Goal: Task Accomplishment & Management: Manage account settings

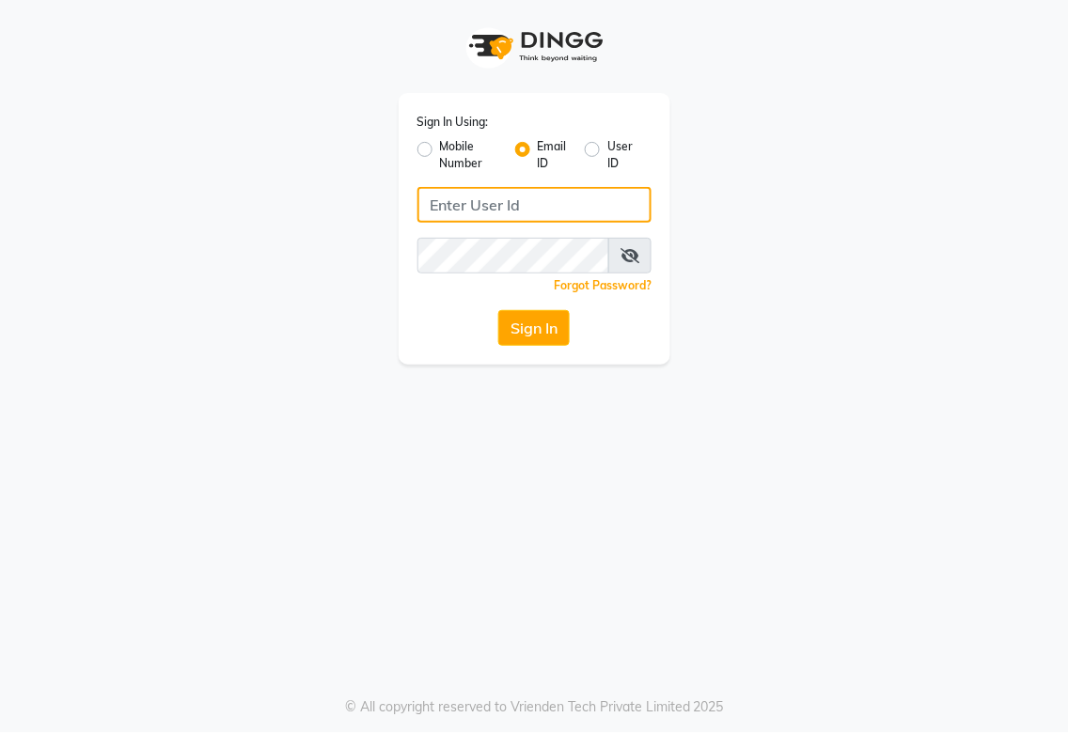
type input "[EMAIL_ADDRESS][DOMAIN_NAME]"
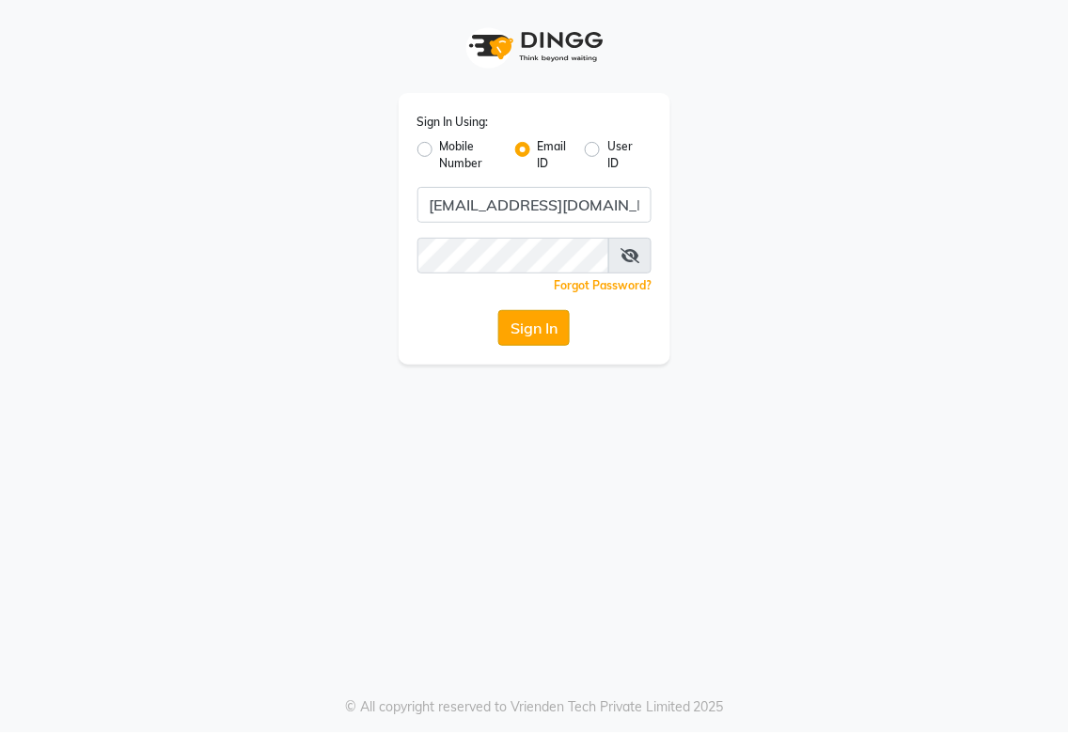
click at [525, 330] on button "Sign In" at bounding box center [533, 328] width 71 height 36
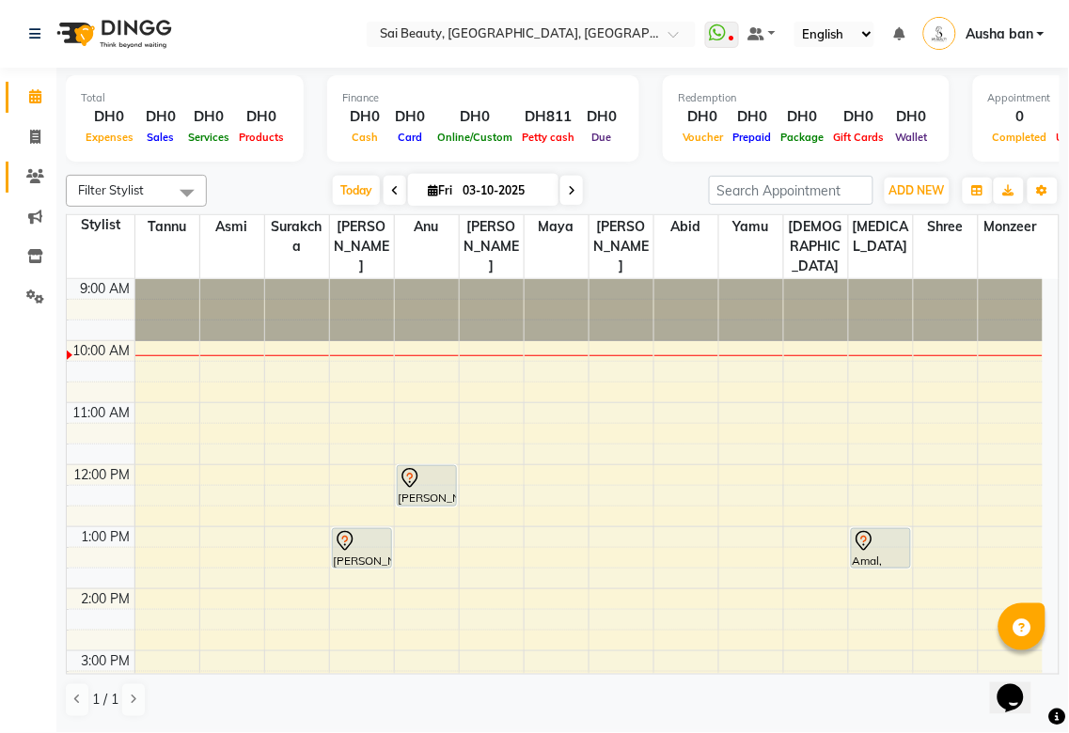
click at [39, 174] on icon at bounding box center [35, 176] width 18 height 14
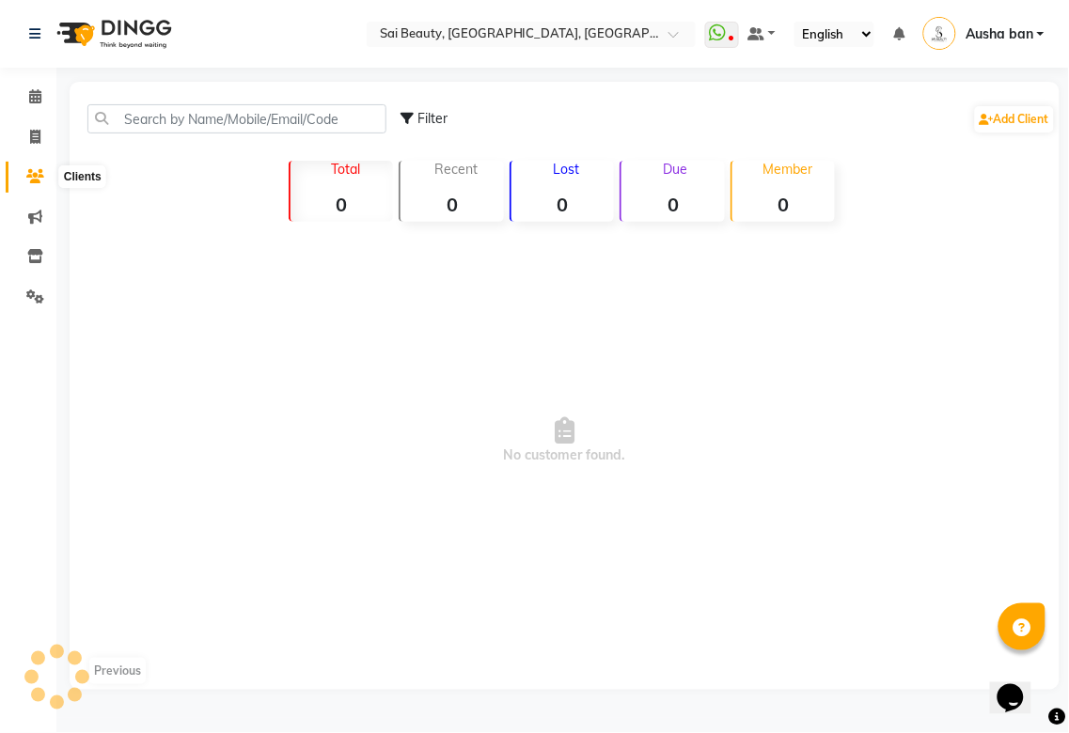
click at [34, 176] on icon at bounding box center [35, 176] width 18 height 14
click at [36, 171] on icon at bounding box center [35, 176] width 18 height 14
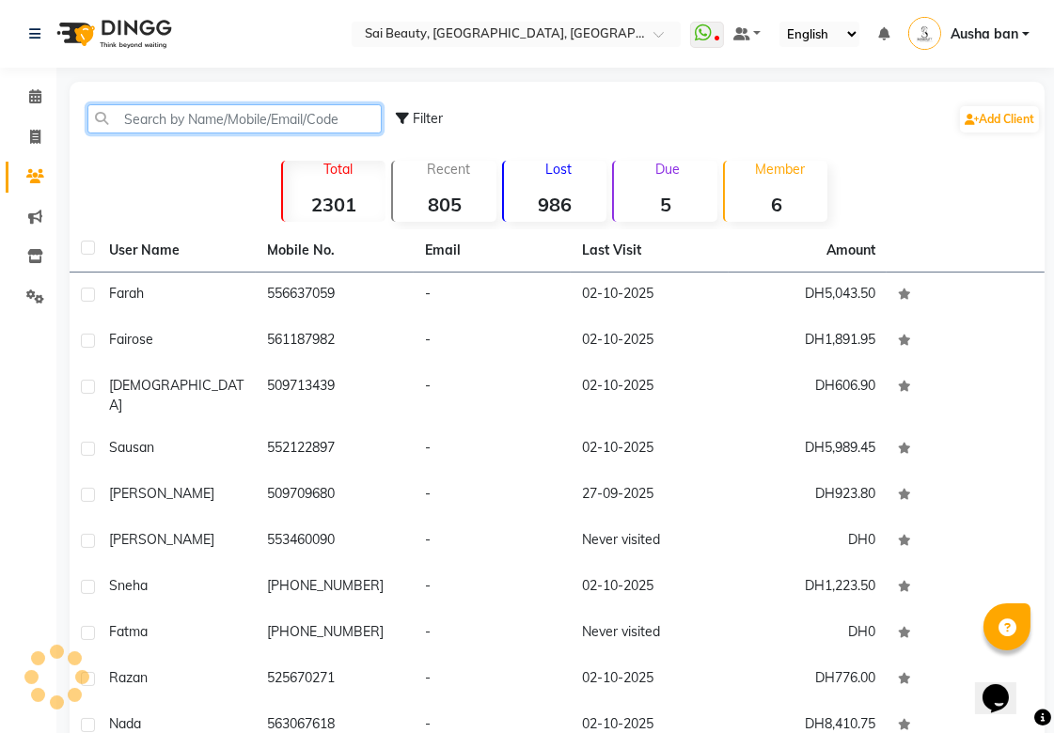
click at [236, 111] on input "text" at bounding box center [234, 118] width 294 height 29
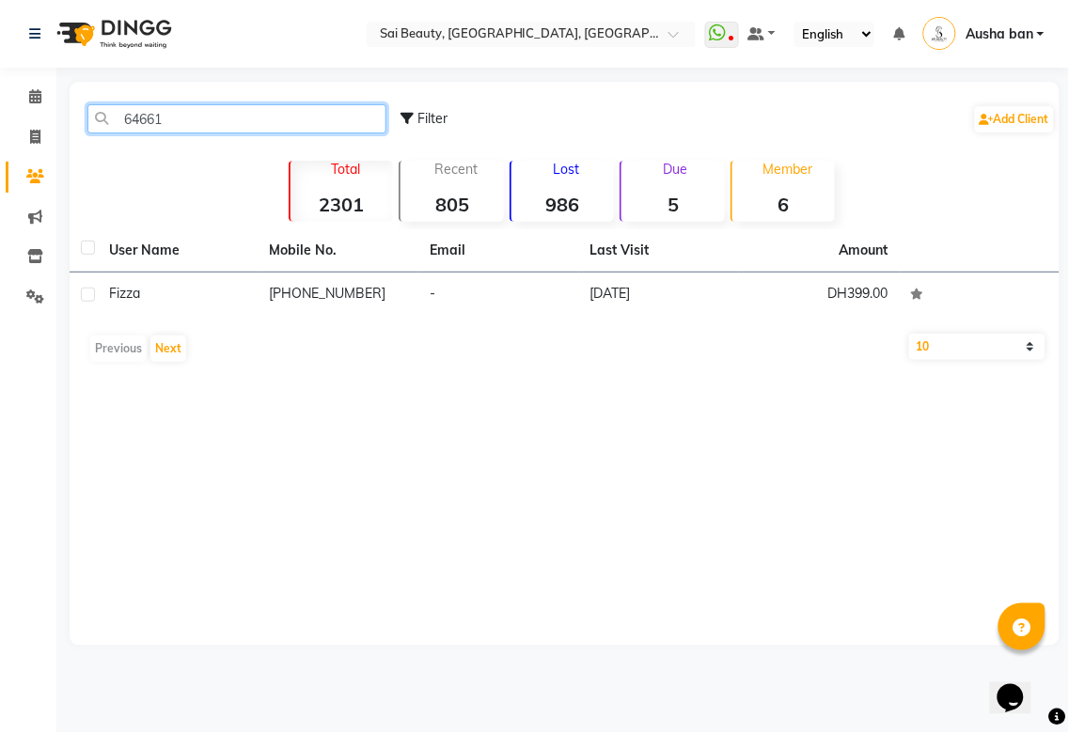
type input "64661"
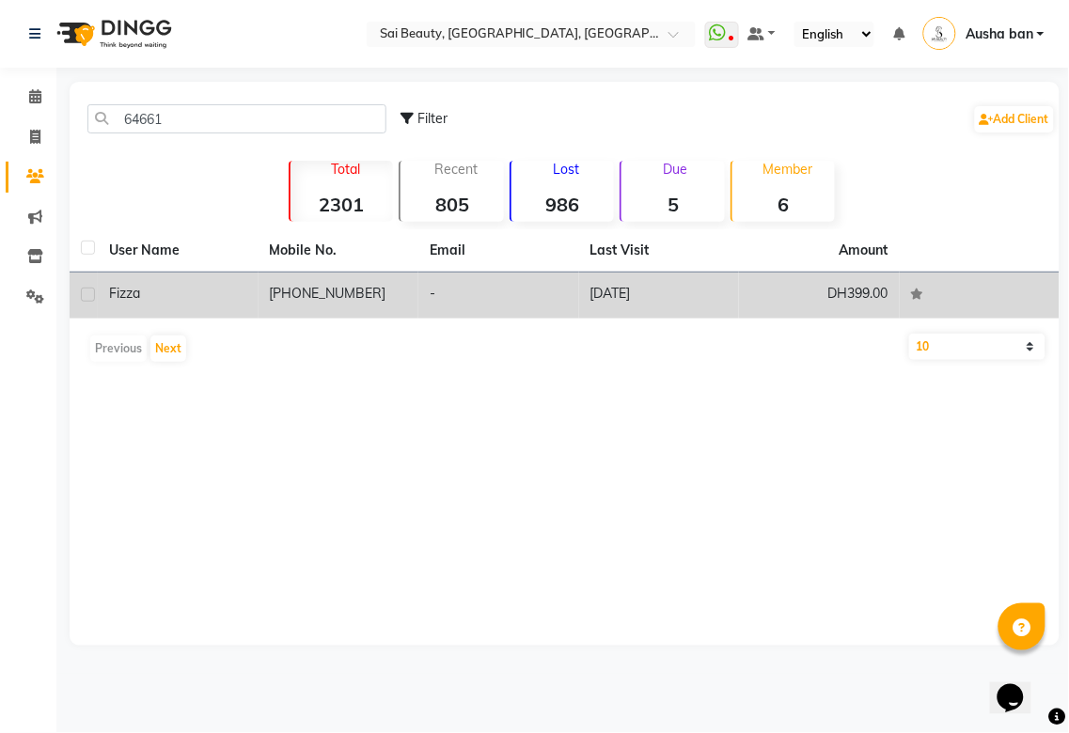
click at [305, 295] on td "[PHONE_NUMBER]" at bounding box center [339, 296] width 161 height 46
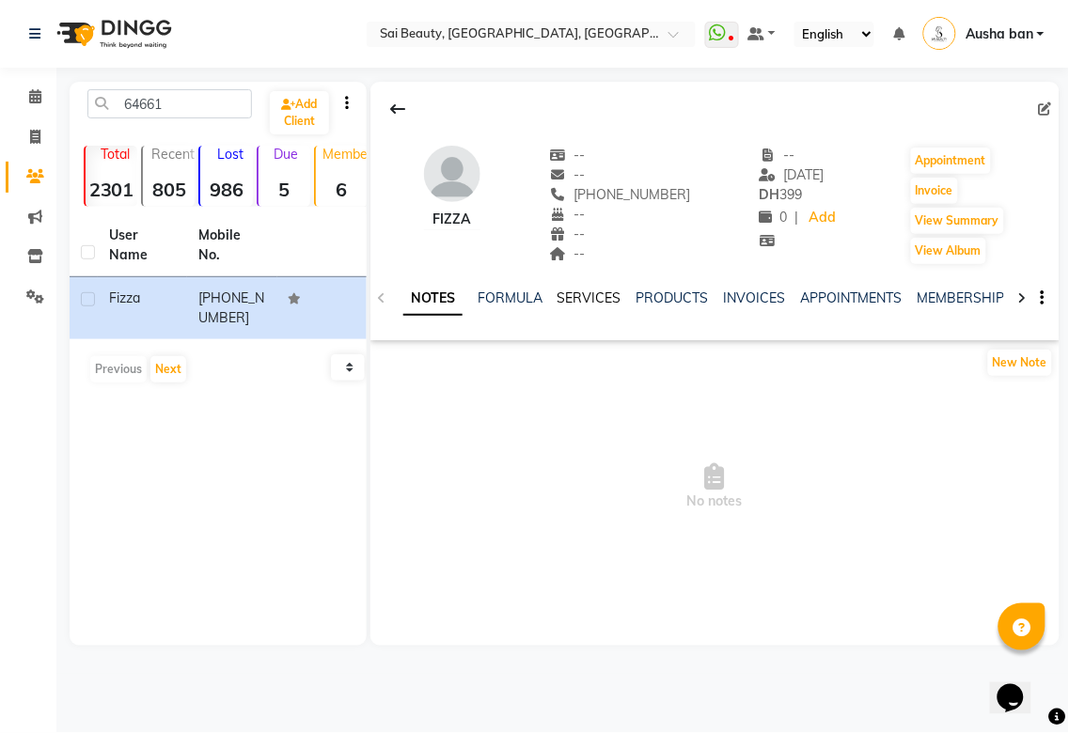
click at [600, 296] on link "SERVICES" at bounding box center [590, 298] width 64 height 17
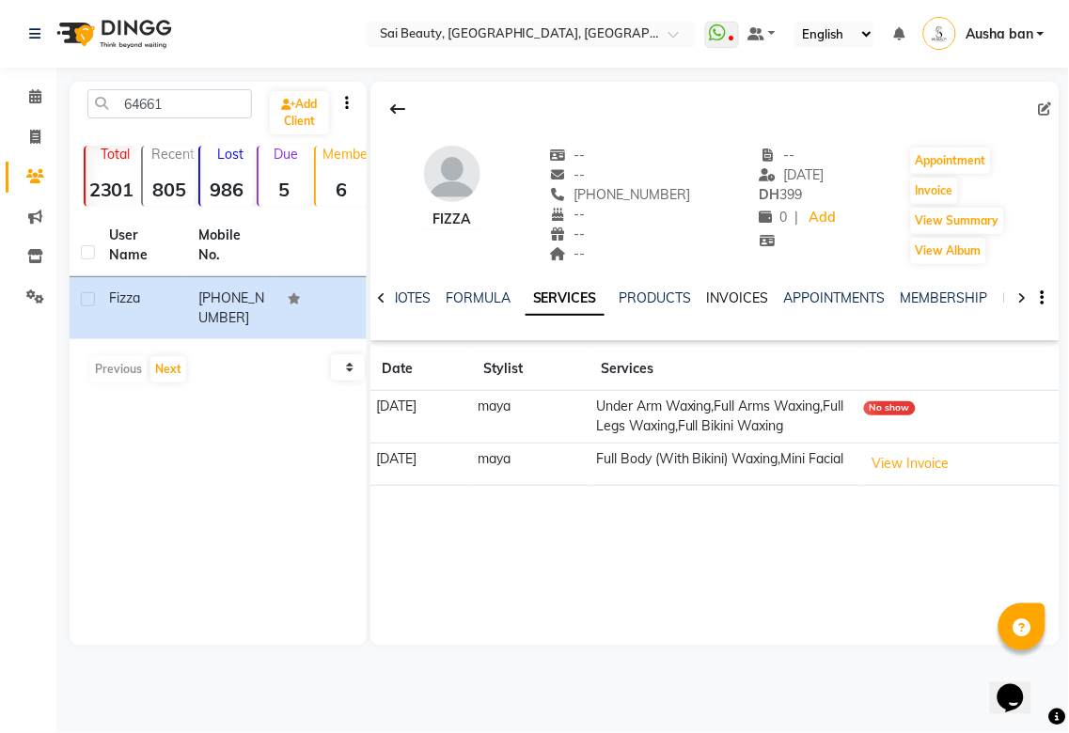
click at [750, 292] on link "INVOICES" at bounding box center [738, 298] width 62 height 17
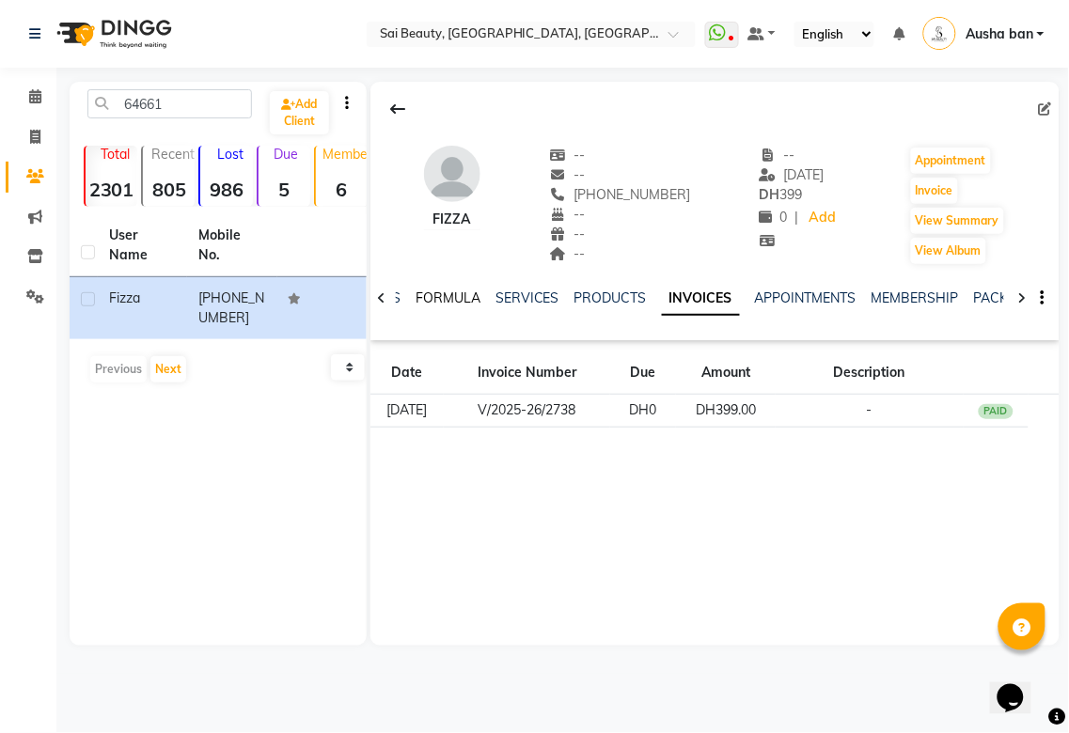
click at [437, 290] on link "FORMULA" at bounding box center [448, 298] width 65 height 17
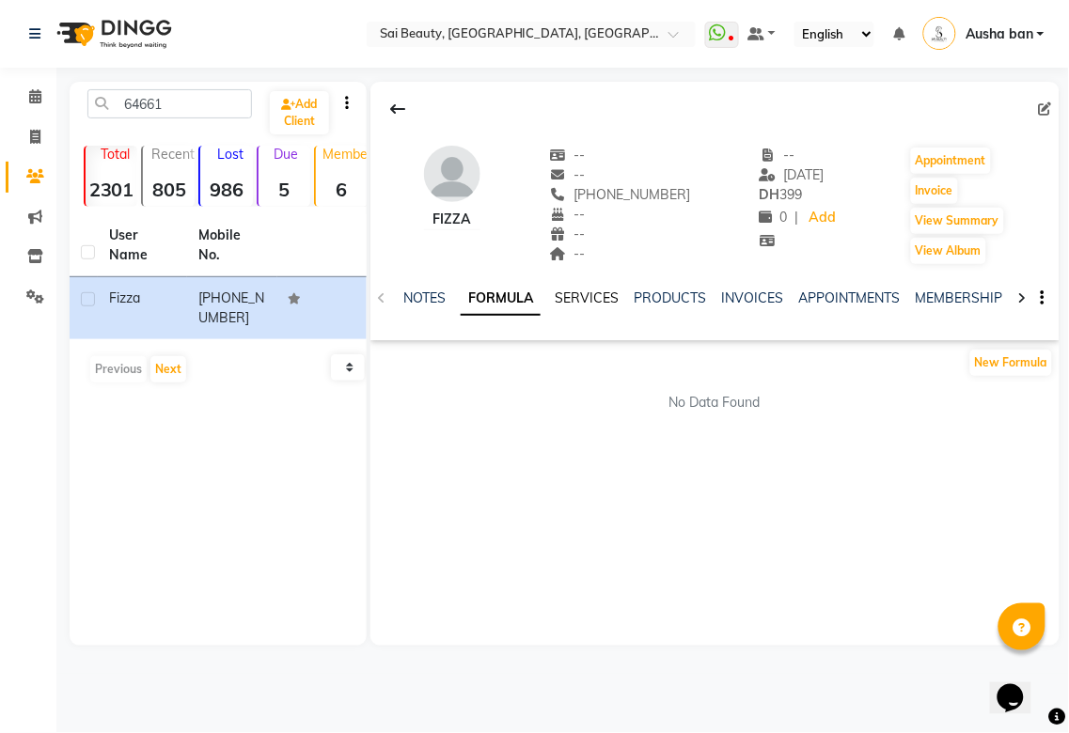
click at [589, 293] on link "SERVICES" at bounding box center [588, 298] width 64 height 17
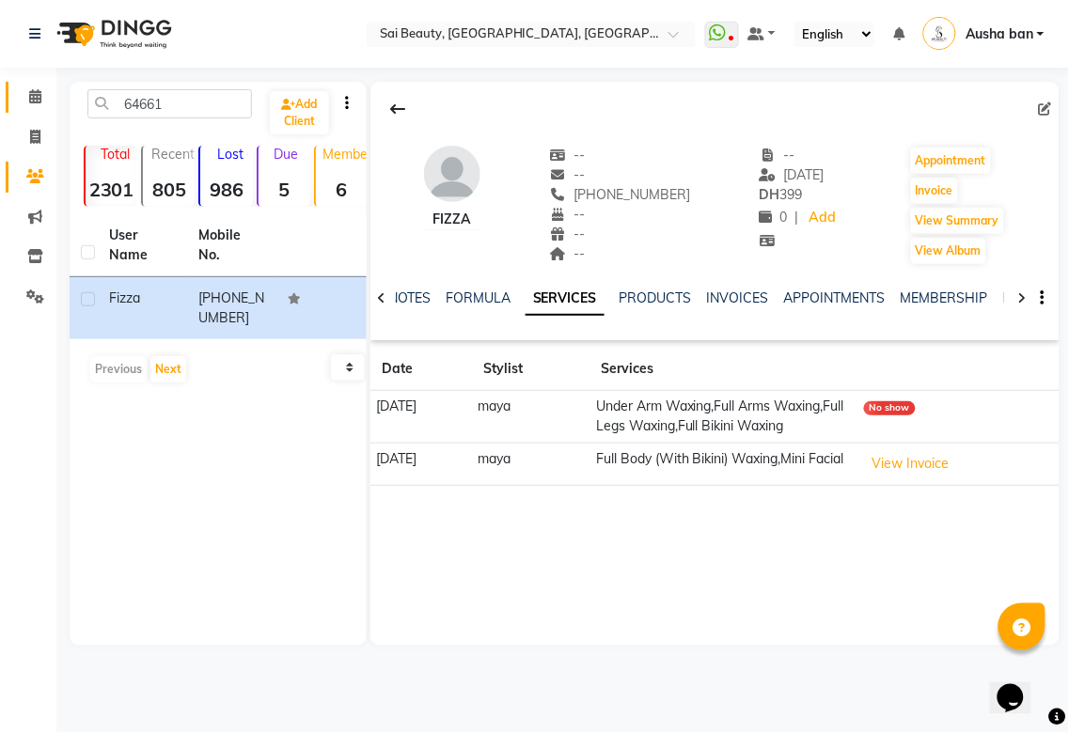
click at [34, 96] on icon at bounding box center [35, 96] width 12 height 14
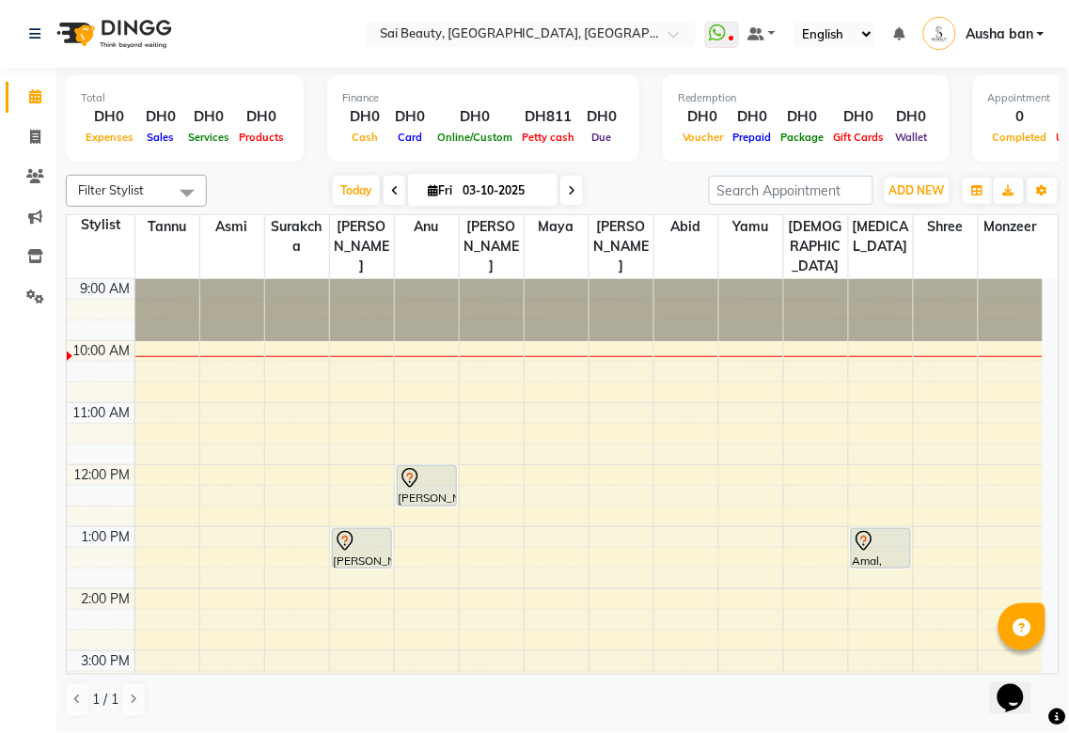
click at [417, 472] on div "[PERSON_NAME], TK05, 12:00 PM-12:40 PM, Full Body (With Bikini) Waxing" at bounding box center [427, 485] width 58 height 39
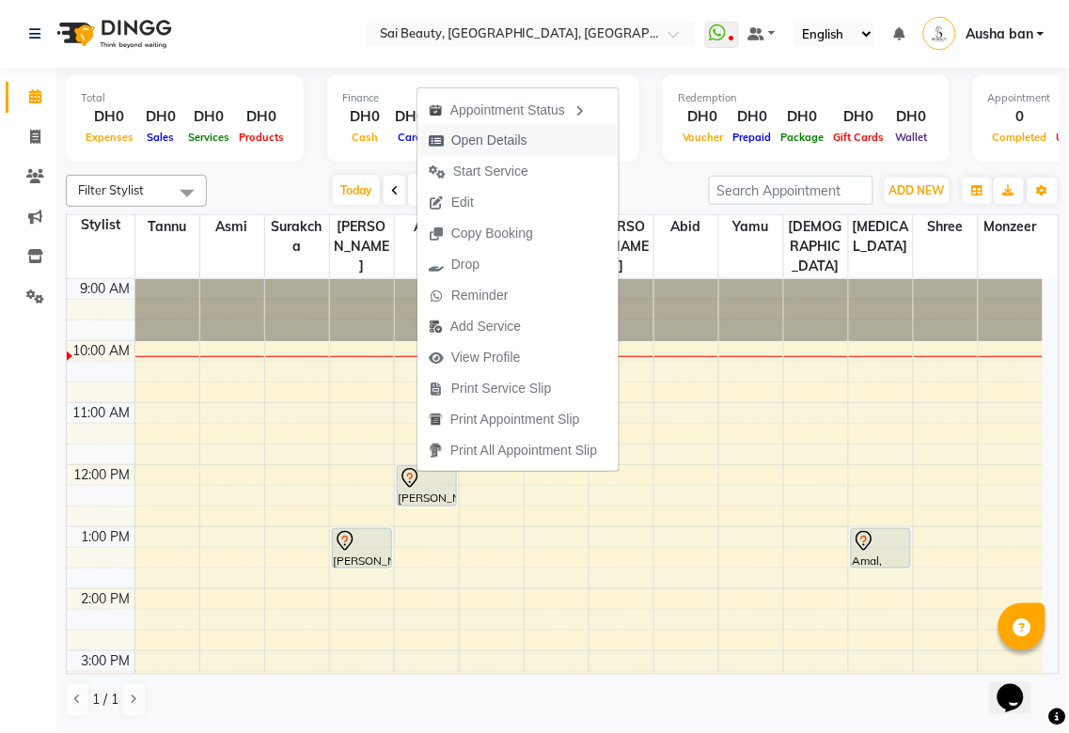
click at [457, 141] on span "Open Details" at bounding box center [489, 141] width 76 height 20
select select "7"
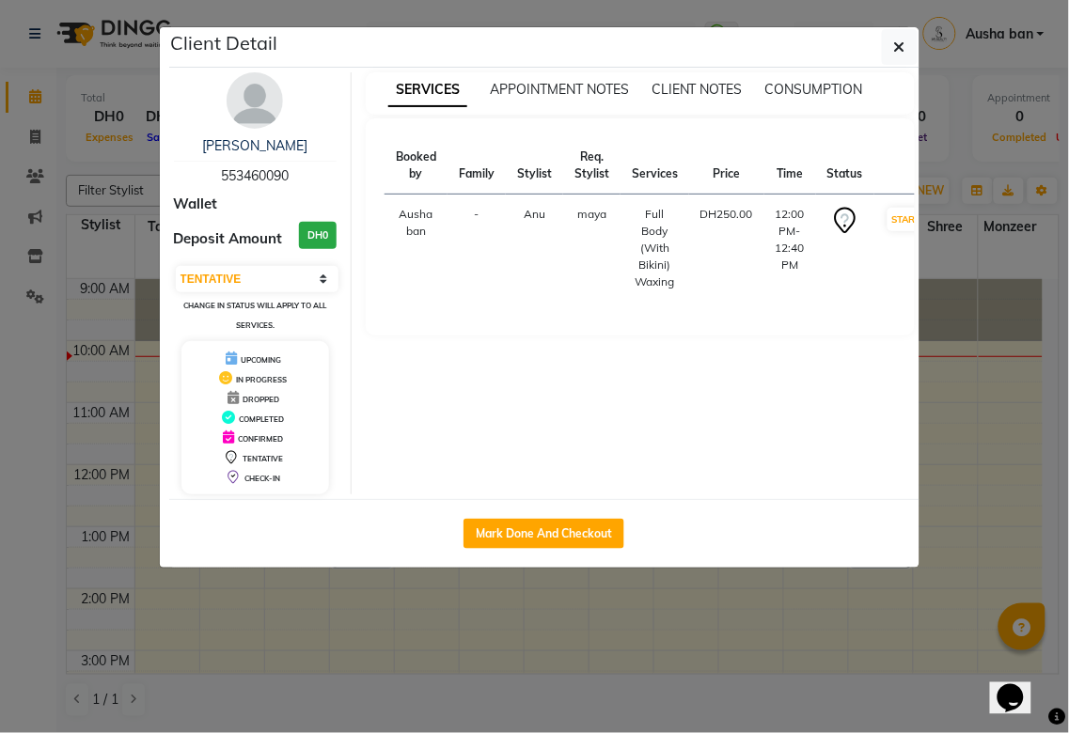
click at [701, 608] on ngb-modal-window "Client Detail [PERSON_NAME] 553460090 Wallet Deposit Amount DH0 Select IN SERVI…" at bounding box center [534, 366] width 1069 height 733
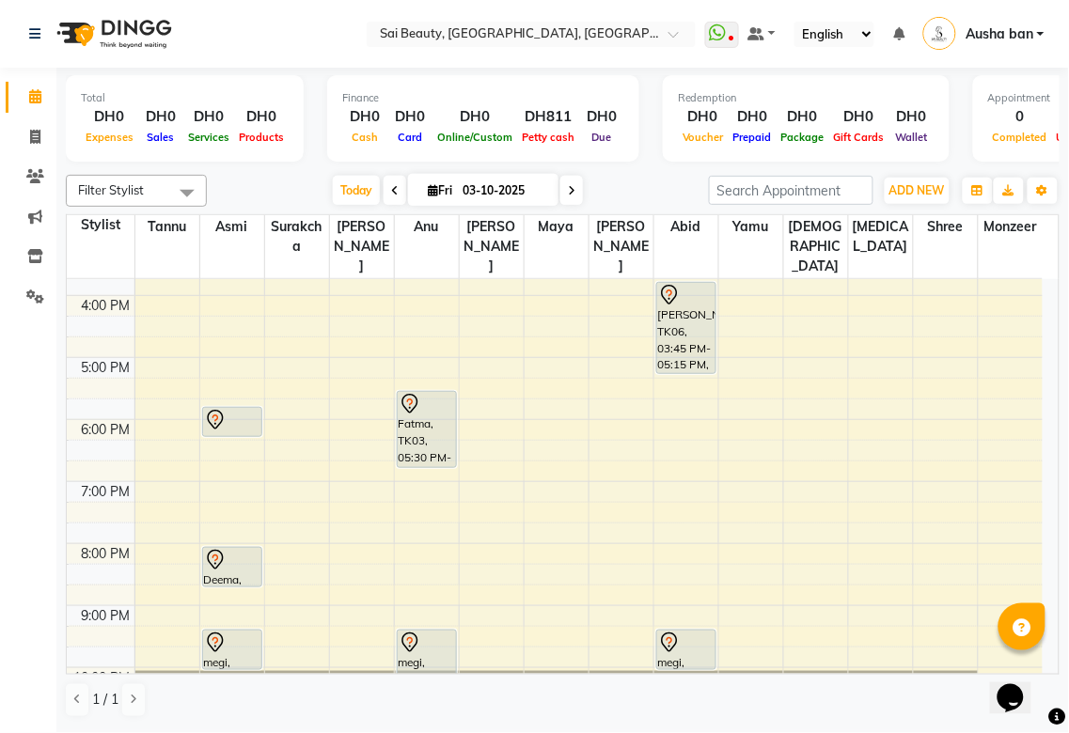
scroll to position [428, 0]
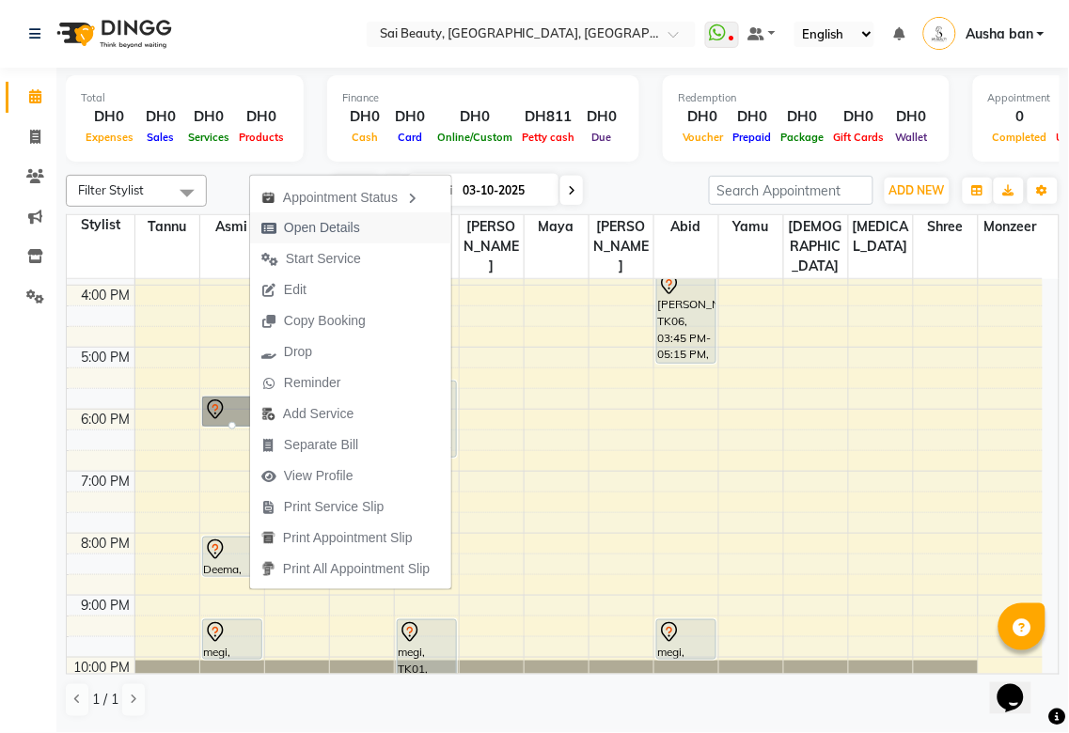
click at [343, 220] on span "Open Details" at bounding box center [322, 228] width 76 height 20
select select "7"
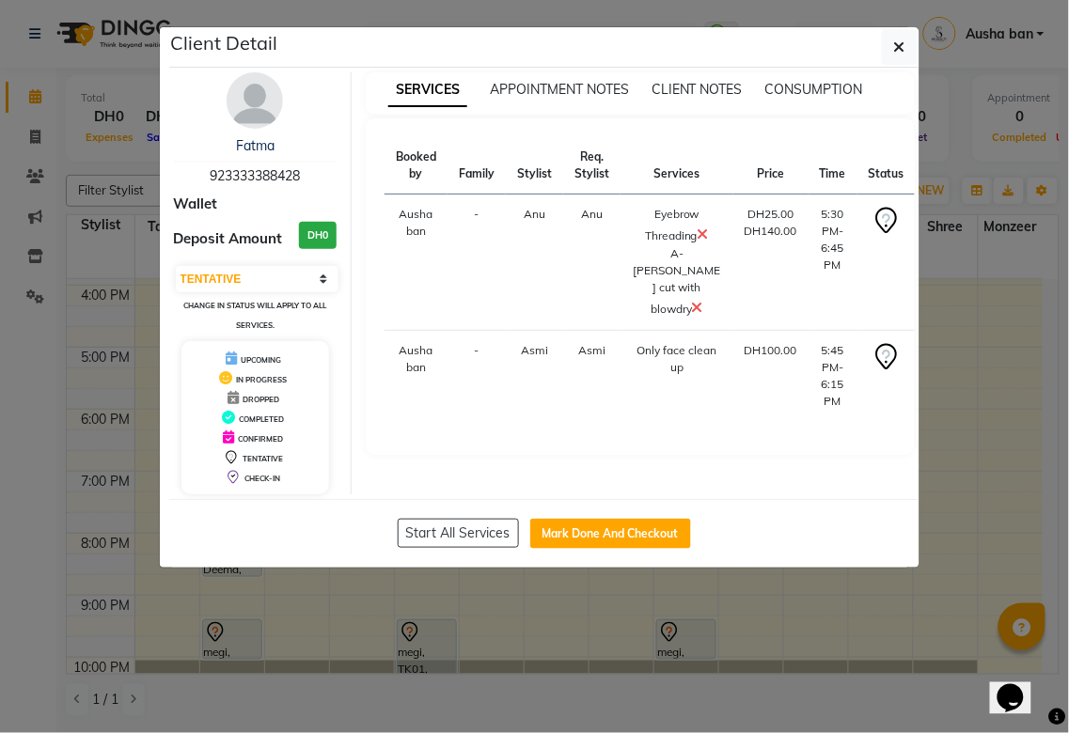
click at [988, 514] on ngb-modal-window "Client Detail Fatma 923333388428 Wallet Deposit Amount DH0 Select IN SERVICE CO…" at bounding box center [534, 366] width 1069 height 733
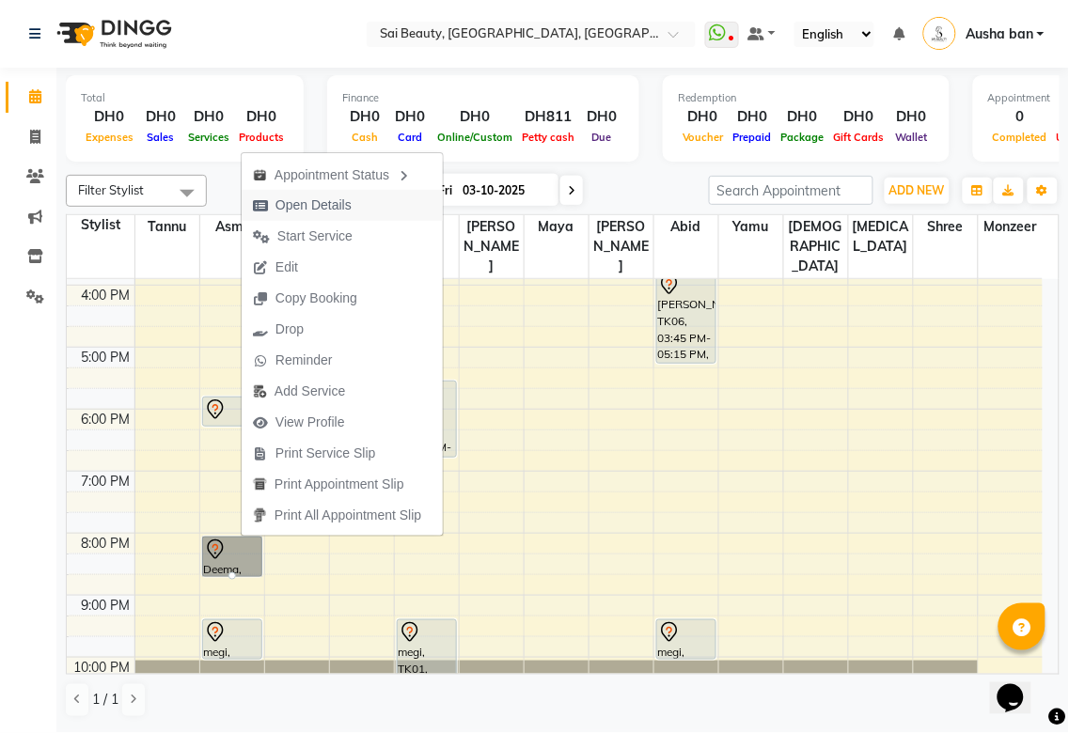
click at [323, 198] on span "Open Details" at bounding box center [314, 206] width 76 height 20
select select "7"
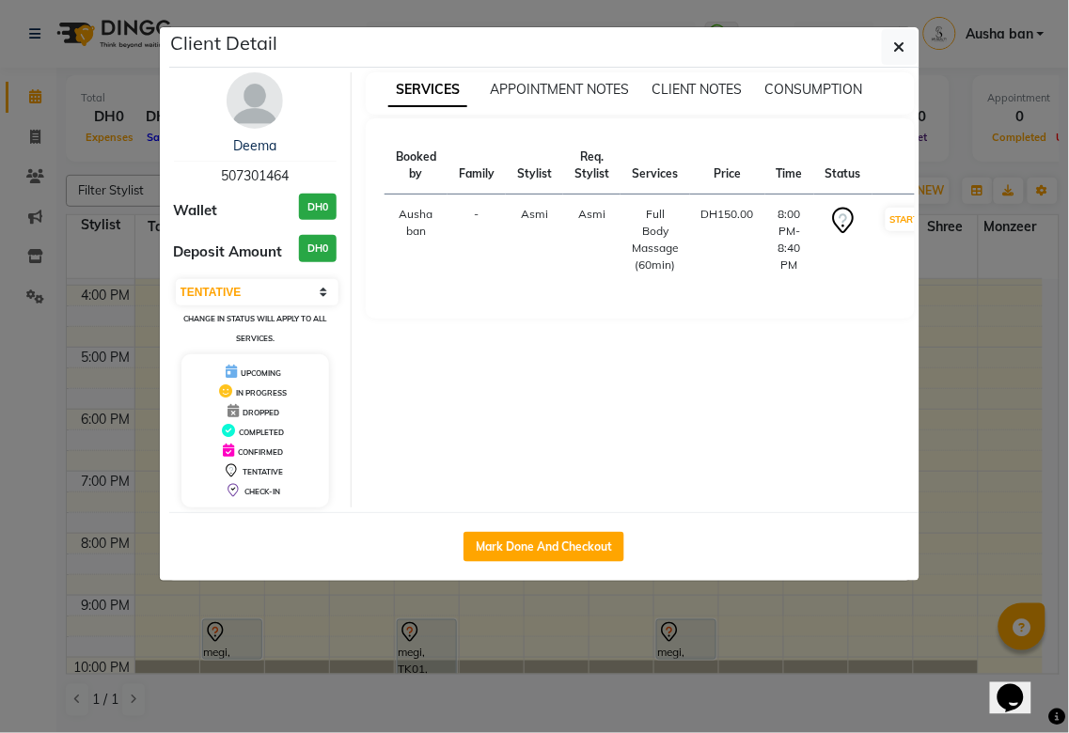
click at [955, 512] on ngb-modal-window "Client Detail Deema 507301464 Wallet DH0 Deposit Amount DH0 Select IN SERVICE C…" at bounding box center [534, 366] width 1069 height 733
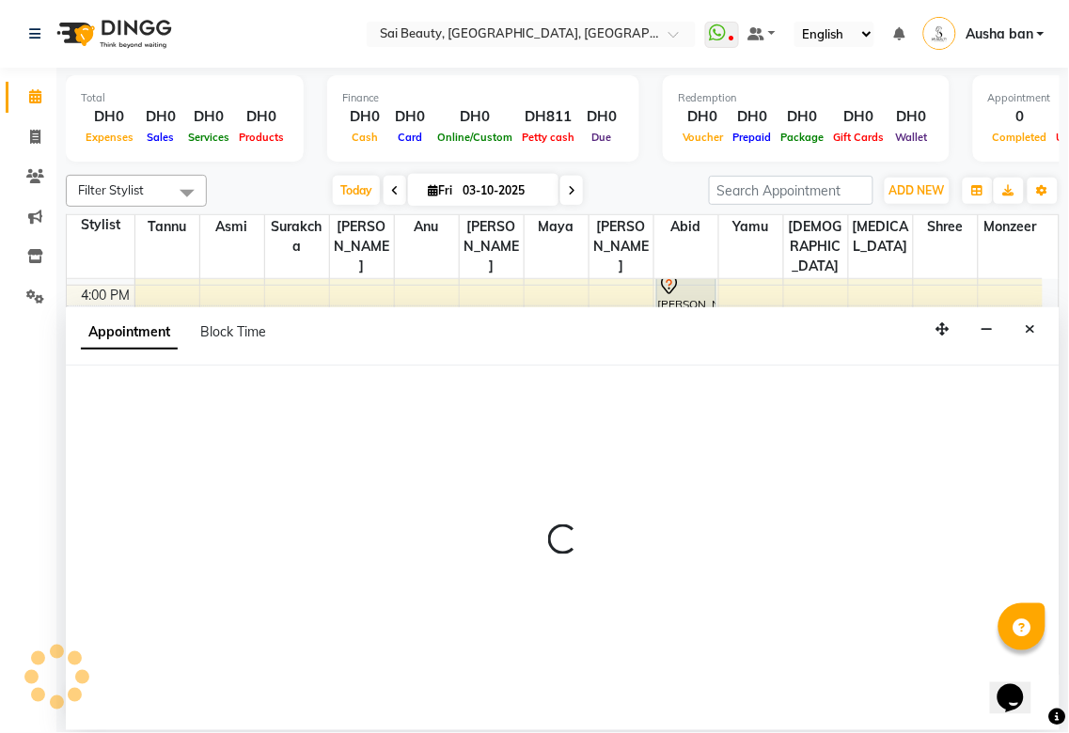
select select "66715"
select select "1155"
select select "tentative"
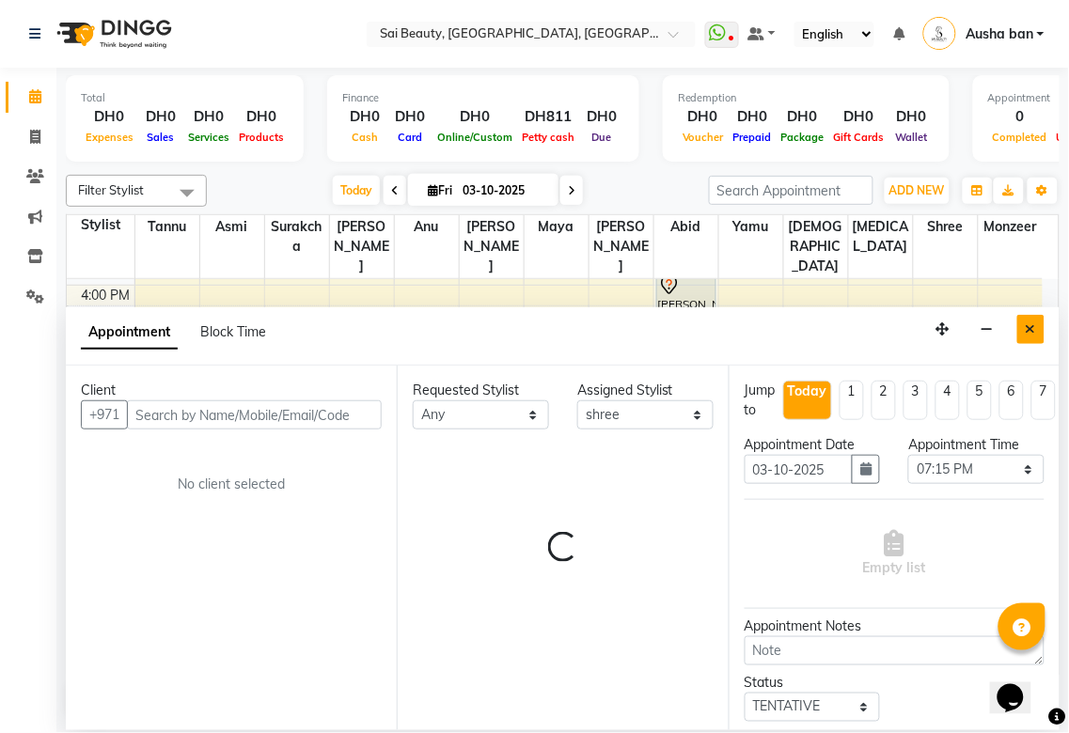
click at [1033, 317] on button "Close" at bounding box center [1030, 329] width 27 height 29
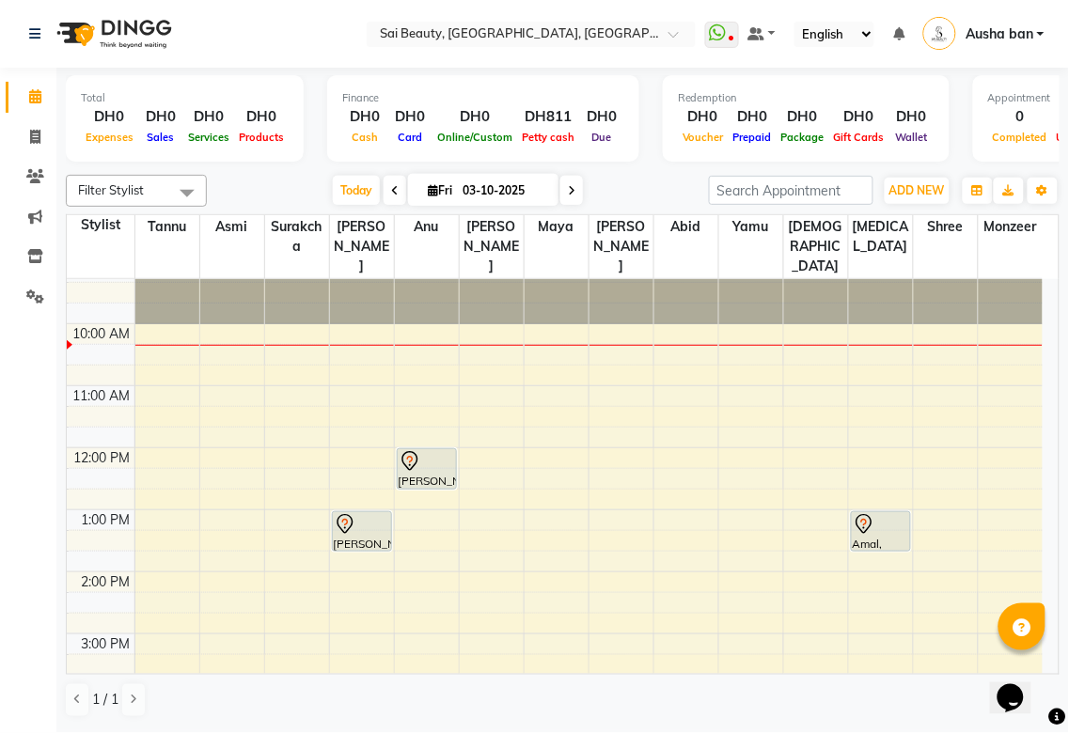
scroll to position [0, 0]
